Goal: Task Accomplishment & Management: Complete application form

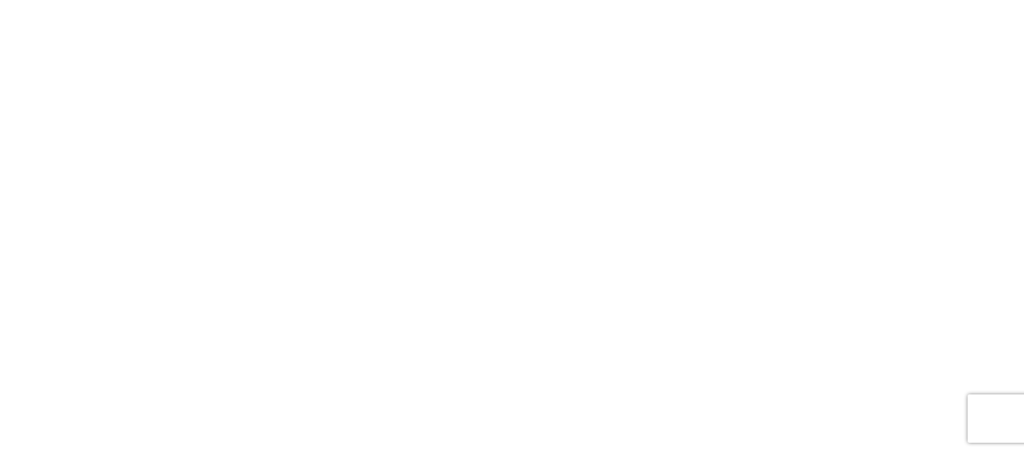
select select "FULL"
select select "LBS"
select select "IN"
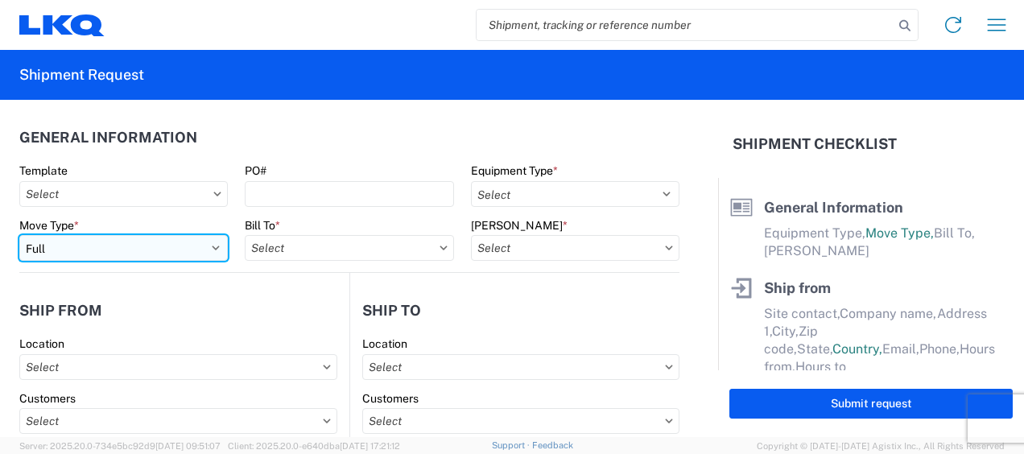
click at [211, 249] on select "Select Full Partial TL" at bounding box center [123, 248] width 209 height 26
click at [19, 235] on select "Select Full Partial TL" at bounding box center [123, 248] width 209 height 26
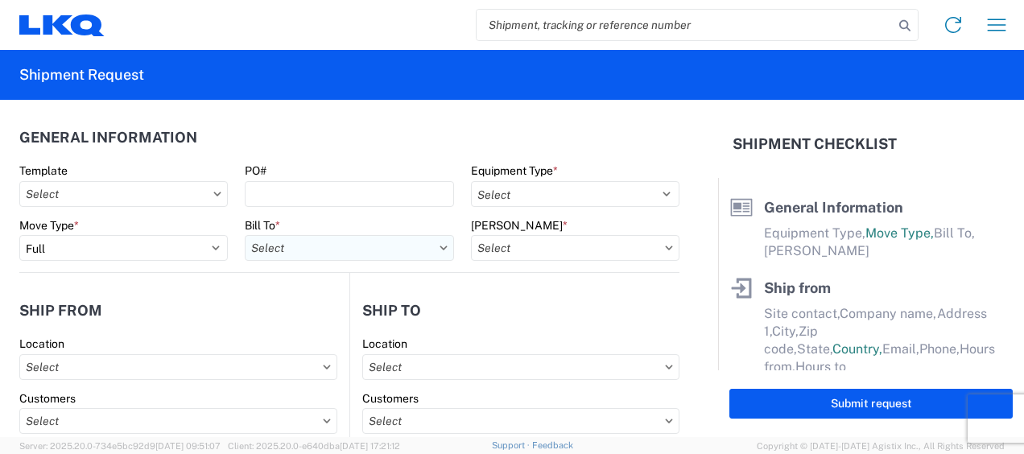
click at [354, 250] on input "text" at bounding box center [349, 248] width 209 height 26
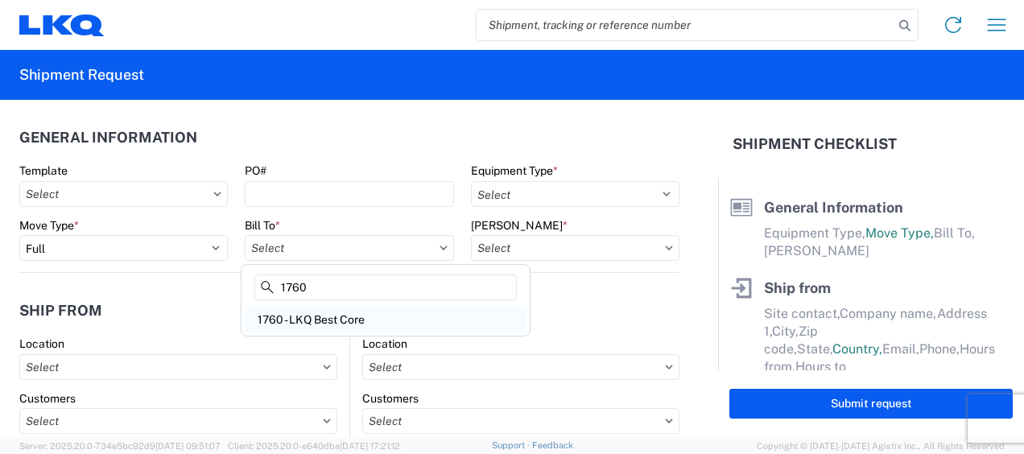
type input "1760"
click at [329, 319] on div "1760 - LKQ Best Core" at bounding box center [386, 320] width 282 height 26
type input "1760 - LKQ Best Core"
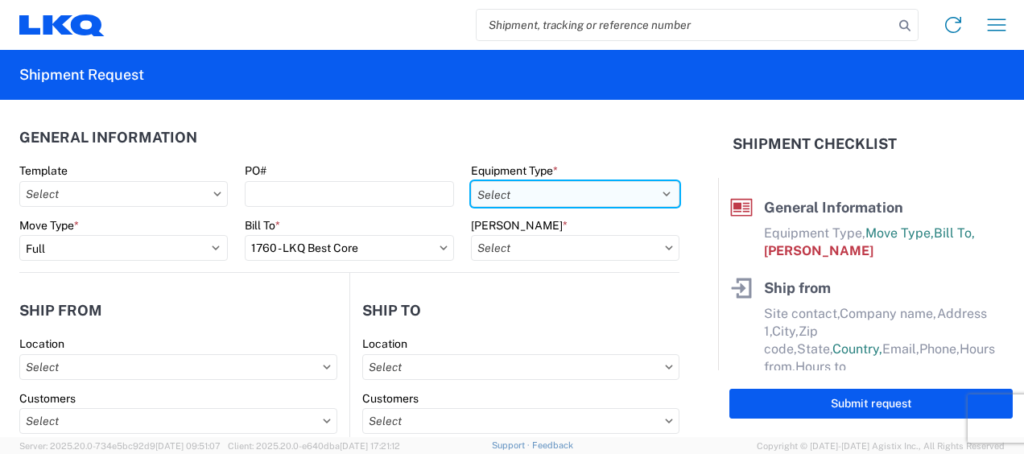
click at [649, 185] on select "Select 53’ Dry Van Flatbed Dropdeck (van) Lowboy (flatbed) Rail" at bounding box center [575, 194] width 209 height 26
select select "STDV"
click at [471, 181] on select "Select 53’ Dry Van Flatbed Dropdeck (van) Lowboy (flatbed) Rail" at bounding box center [575, 194] width 209 height 26
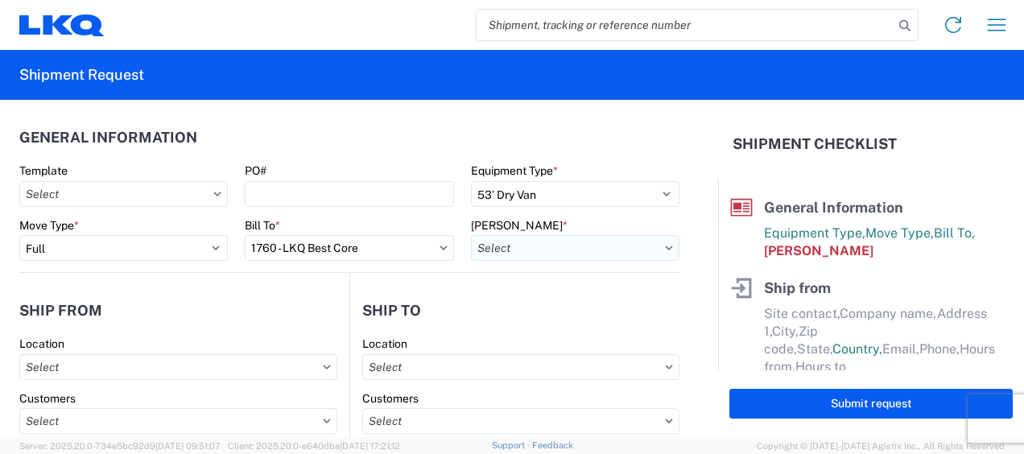
click at [610, 242] on input "text" at bounding box center [575, 248] width 209 height 26
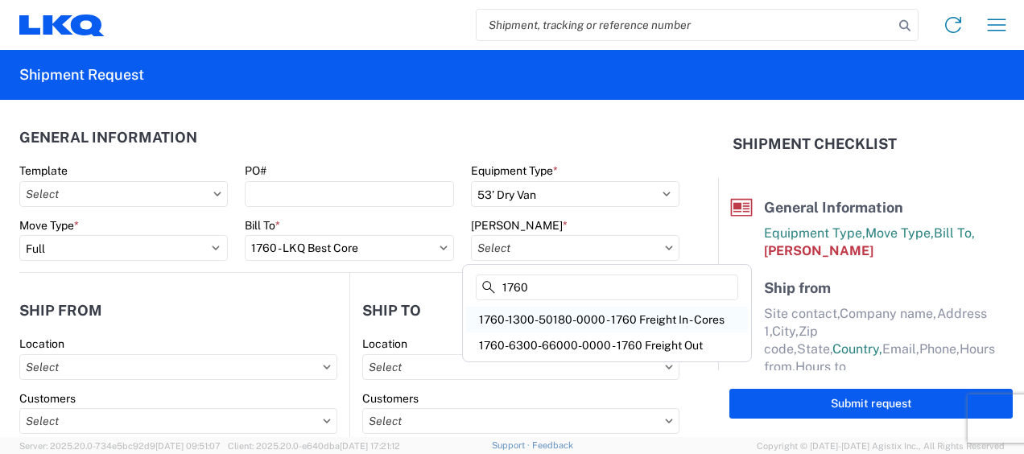
type input "1760"
click at [615, 324] on div "1760-1300-50180-0000 - 1760 Freight In - Cores" at bounding box center [607, 320] width 282 height 26
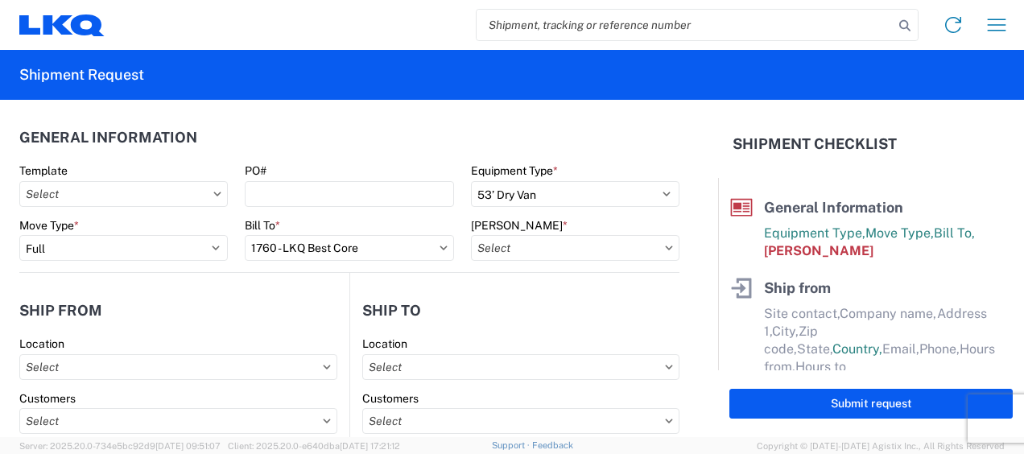
type input "1760-1300-50180-0000 - 1760 Freight In - Cores"
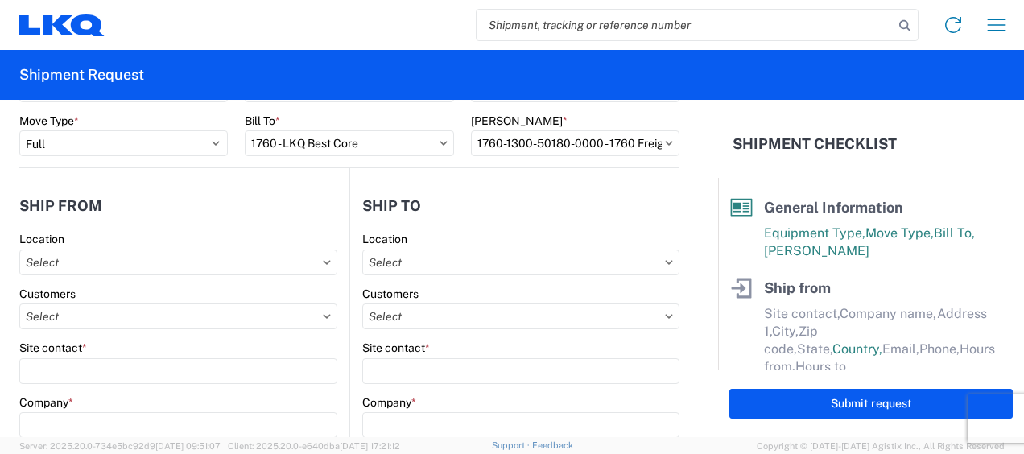
scroll to position [161, 0]
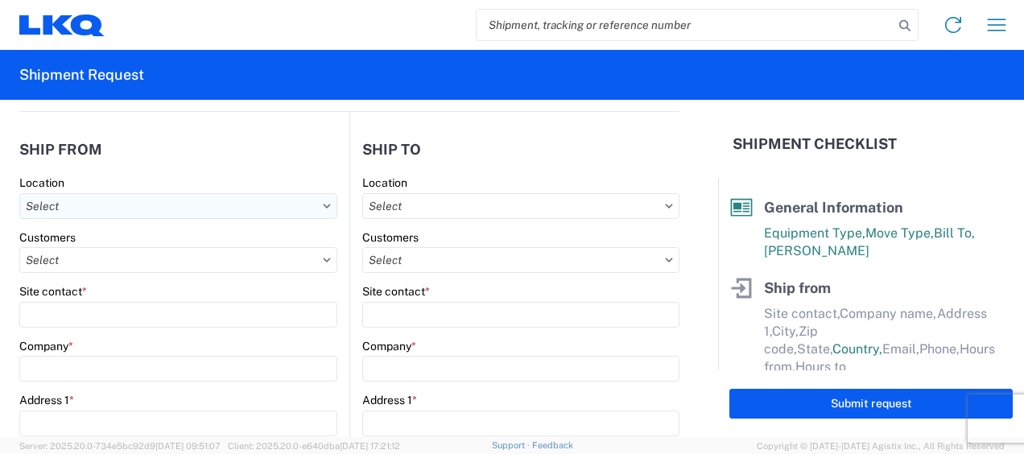
click at [193, 212] on input "text" at bounding box center [178, 206] width 318 height 26
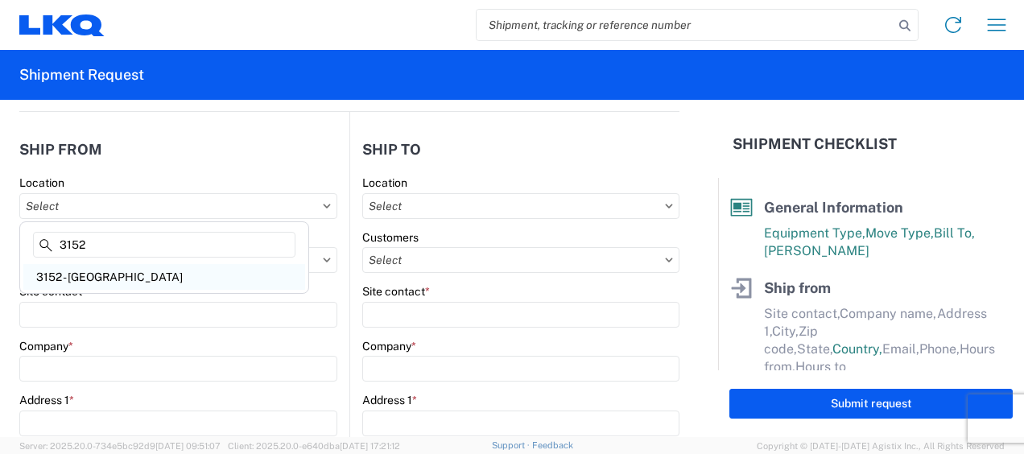
type input "3152"
click at [148, 275] on div "3152 - [GEOGRAPHIC_DATA]" at bounding box center [164, 277] width 282 height 26
type input "3152 - [GEOGRAPHIC_DATA]"
type input "LKQ Corporation"
type input "[STREET_ADDRESS]"
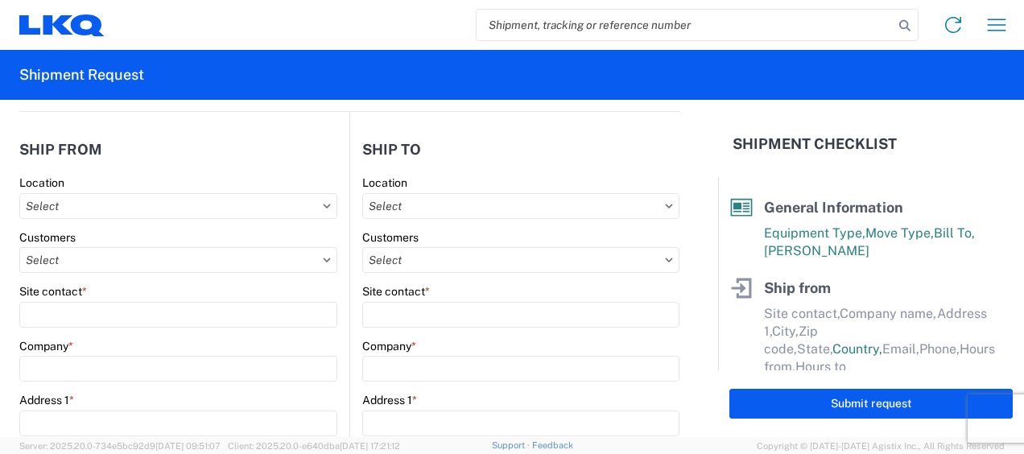
type input "Schertz"
type input "78154"
select select "[GEOGRAPHIC_DATA]"
select select "US"
type input "[PHONE_NUMBER]"
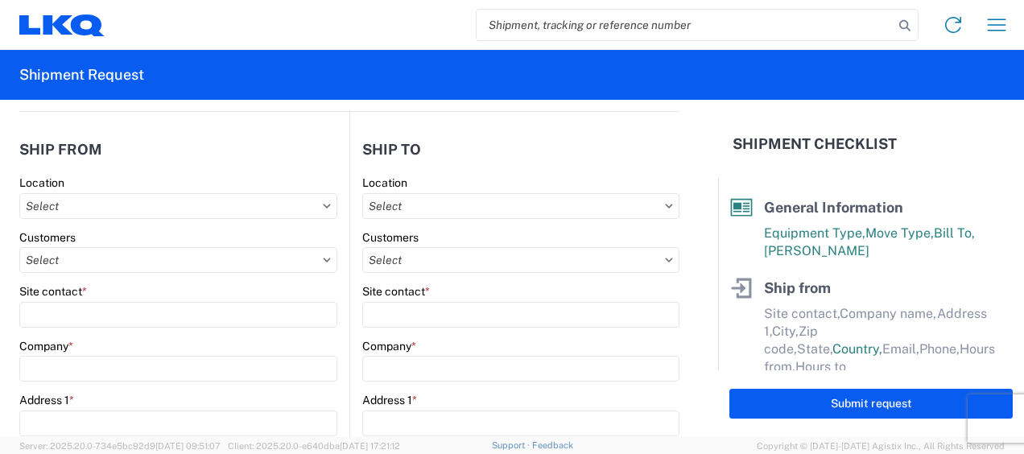
type input "08:00"
type input "17:00"
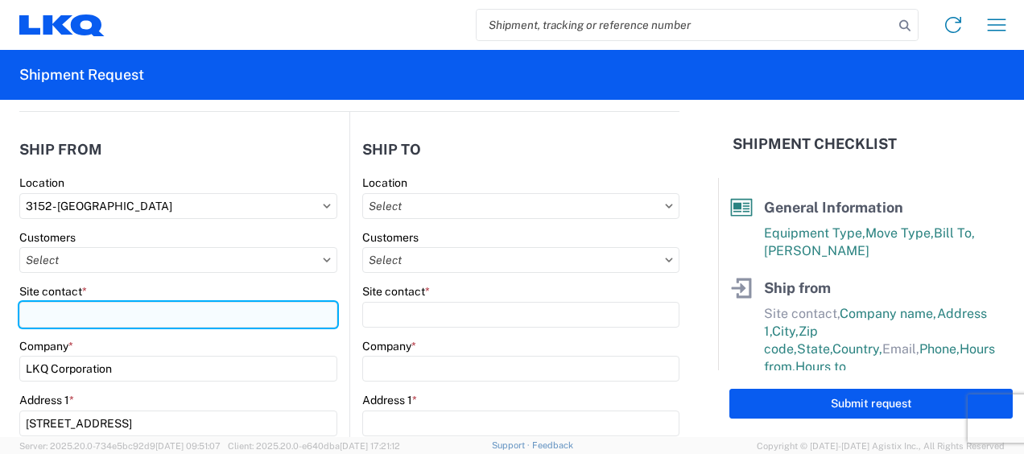
click at [138, 316] on input "Site contact *" at bounding box center [178, 315] width 318 height 26
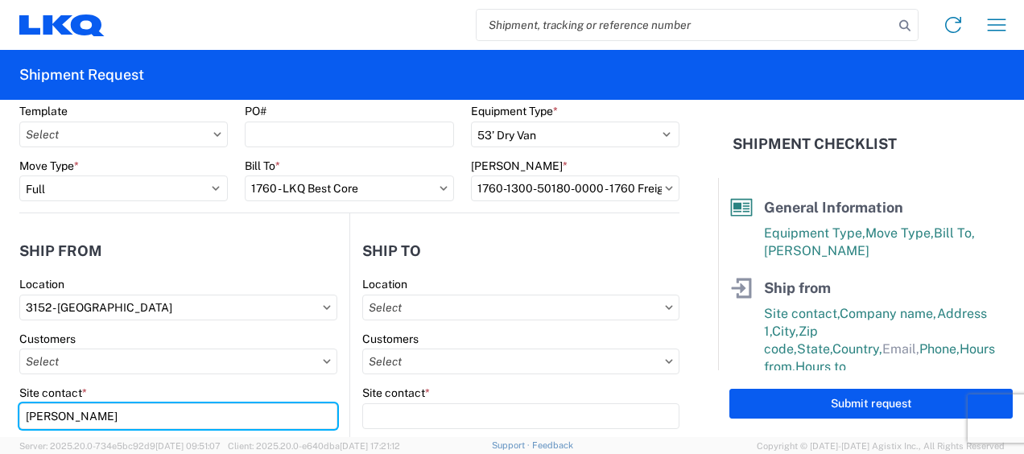
scroll to position [0, 0]
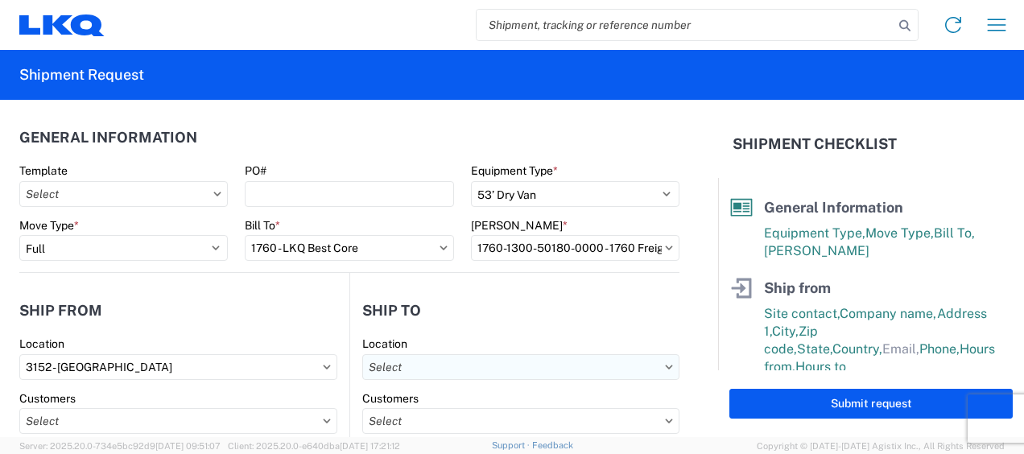
type input "[PERSON_NAME]"
click at [533, 377] on input "text" at bounding box center [520, 367] width 317 height 26
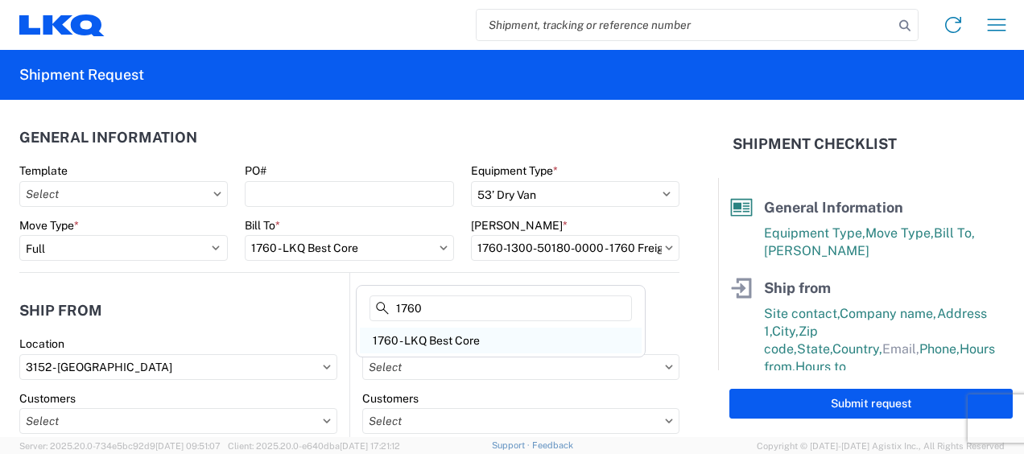
type input "1760"
click at [453, 345] on div "1760 - LKQ Best Core" at bounding box center [501, 341] width 282 height 26
type input "1760 - LKQ Best Core"
type input "LKQ Corporation"
type input "[STREET_ADDRESS]"
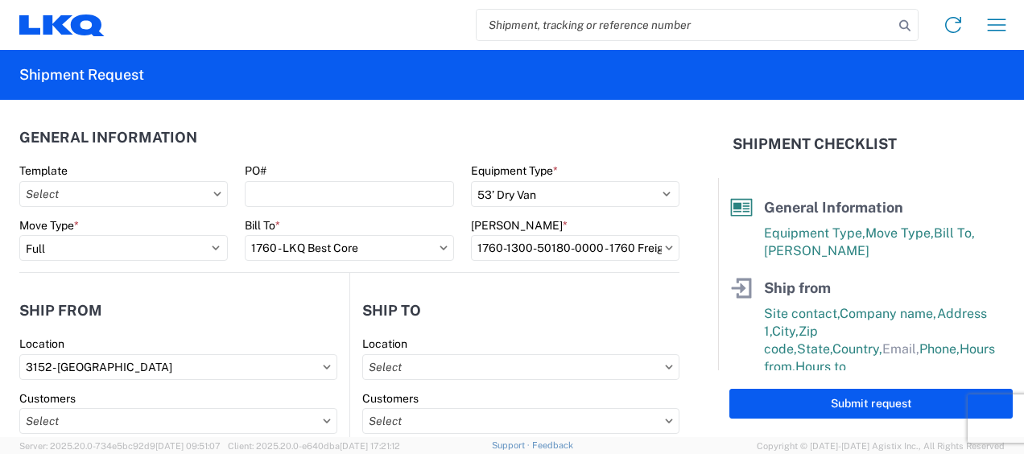
type input "[GEOGRAPHIC_DATA]"
type input "77038"
select select "US"
type input "[PHONE_NUMBER]"
select select
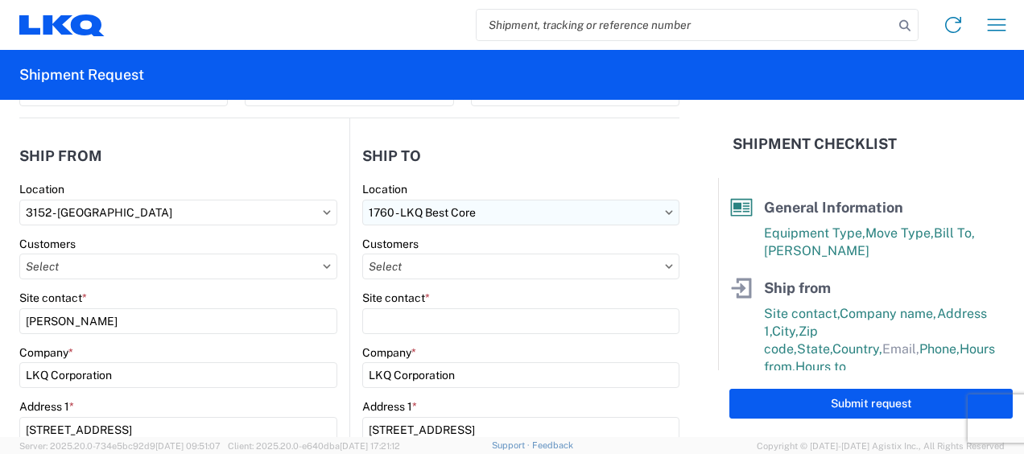
scroll to position [161, 0]
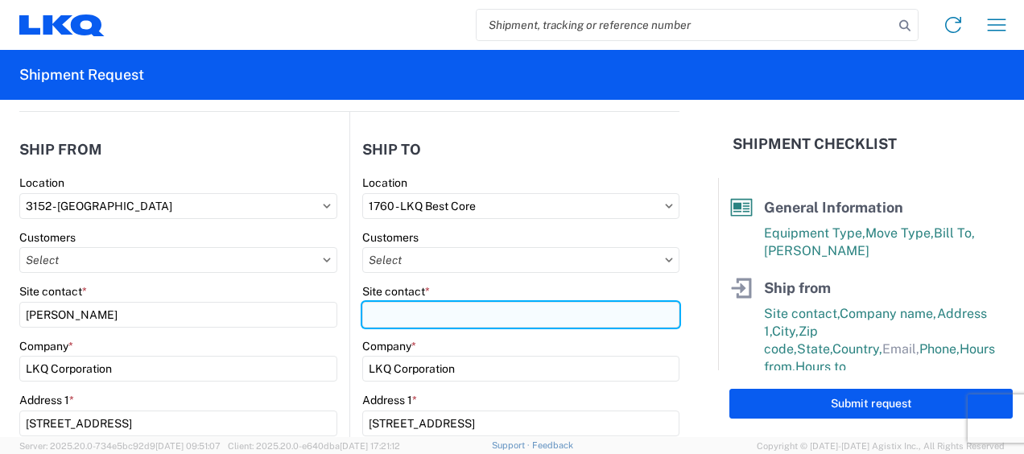
click at [535, 318] on input "Site contact *" at bounding box center [520, 315] width 317 height 26
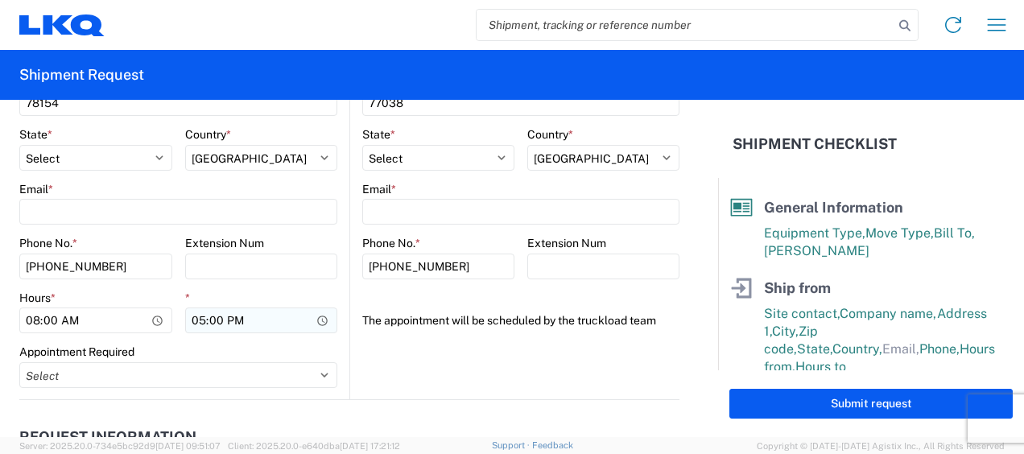
scroll to position [725, 0]
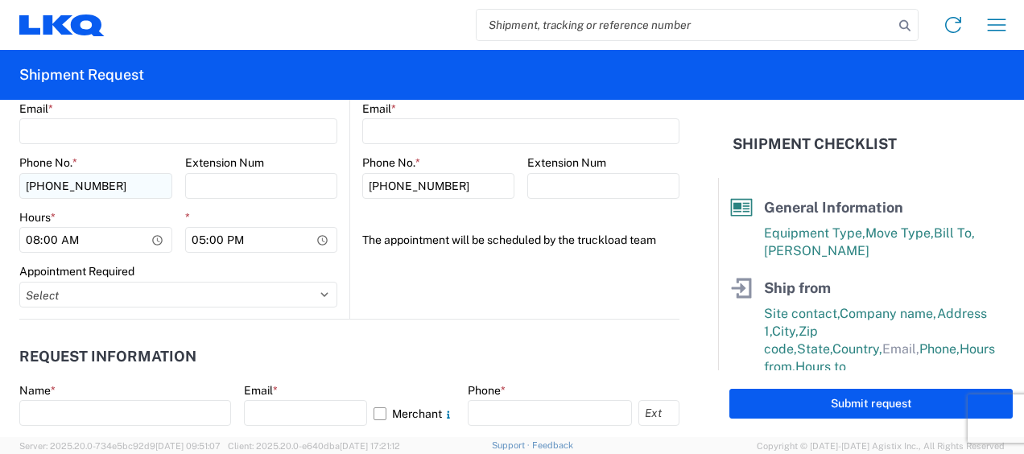
type input "[PERSON_NAME]"
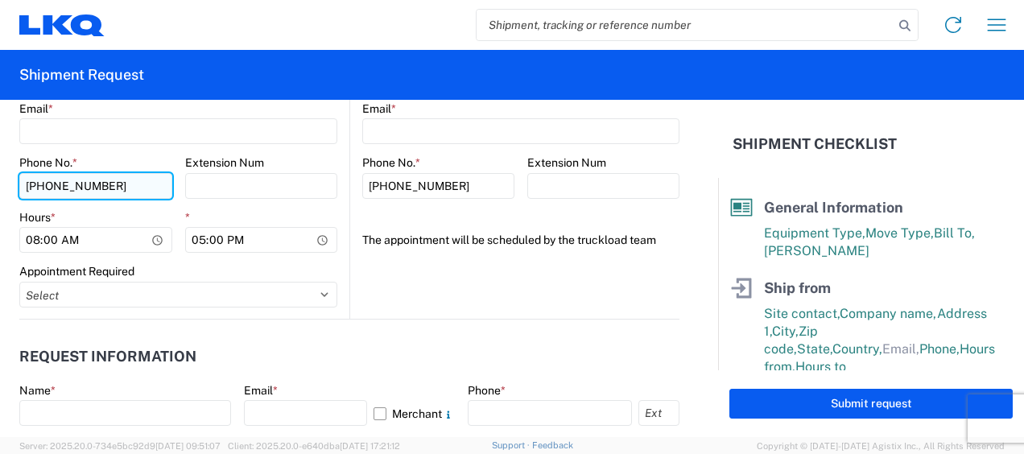
click at [106, 184] on input "[PHONE_NUMBER]" at bounding box center [95, 186] width 153 height 26
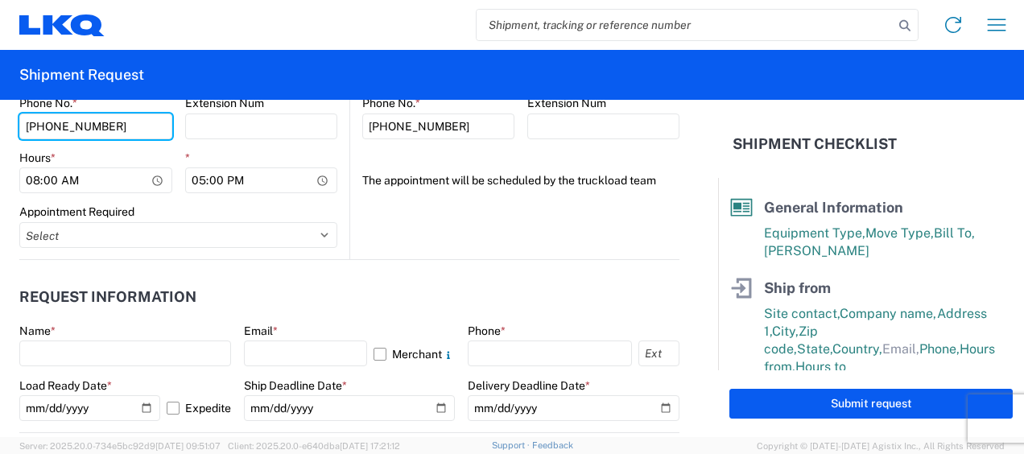
scroll to position [805, 0]
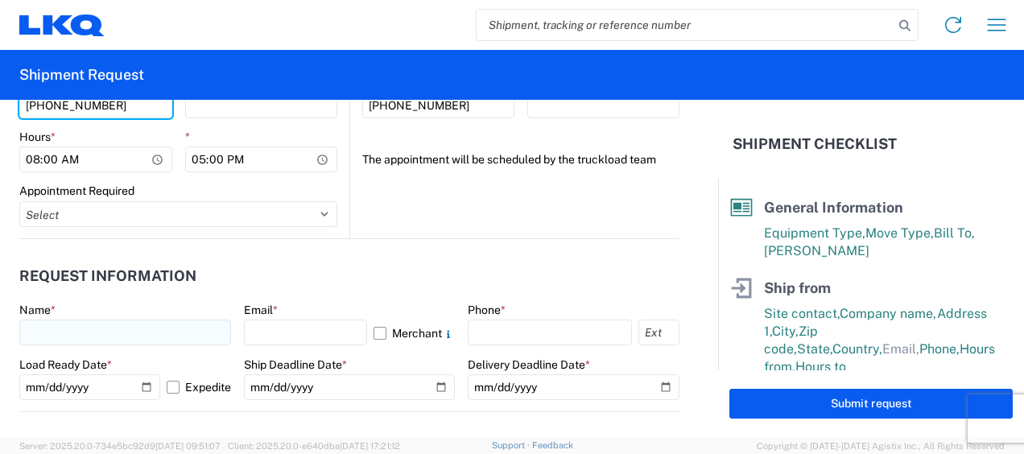
type input "[PHONE_NUMBER]"
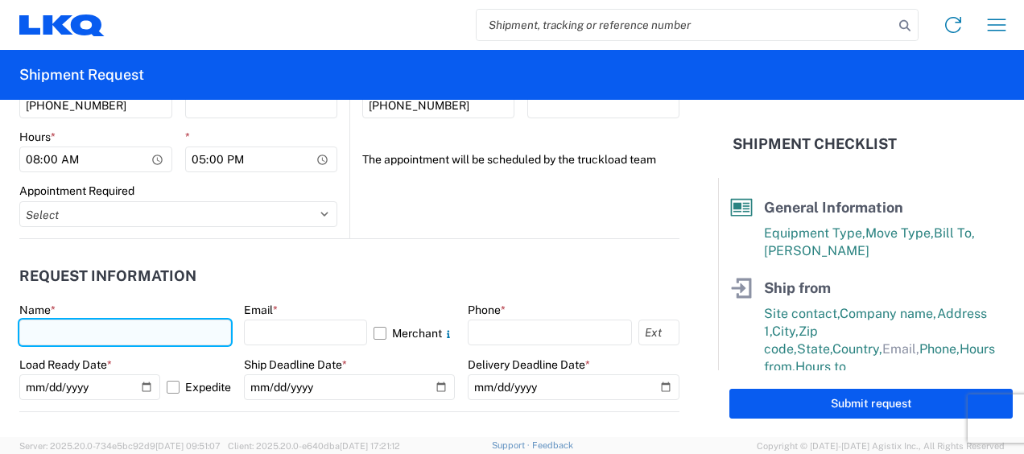
click at [161, 329] on input "text" at bounding box center [125, 333] width 212 height 26
type input "[PERSON_NAME]"
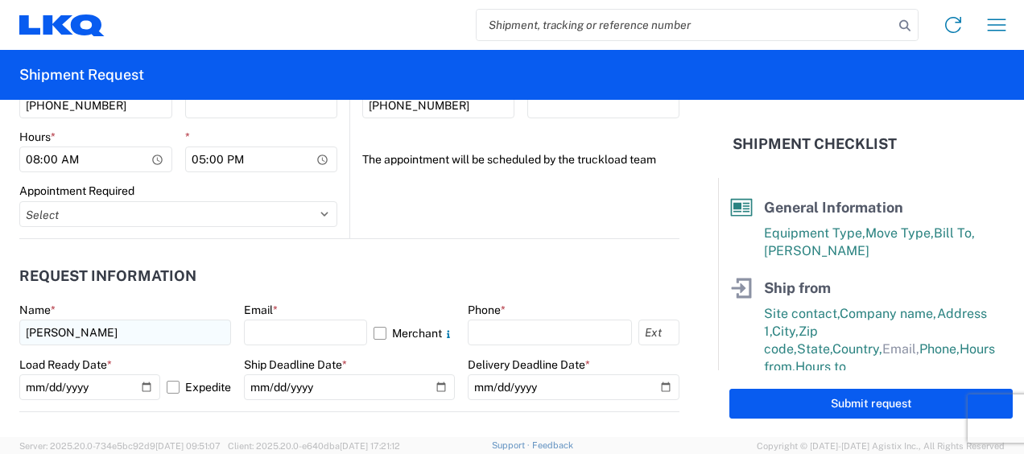
type input "[EMAIL_ADDRESS][DOMAIN_NAME]"
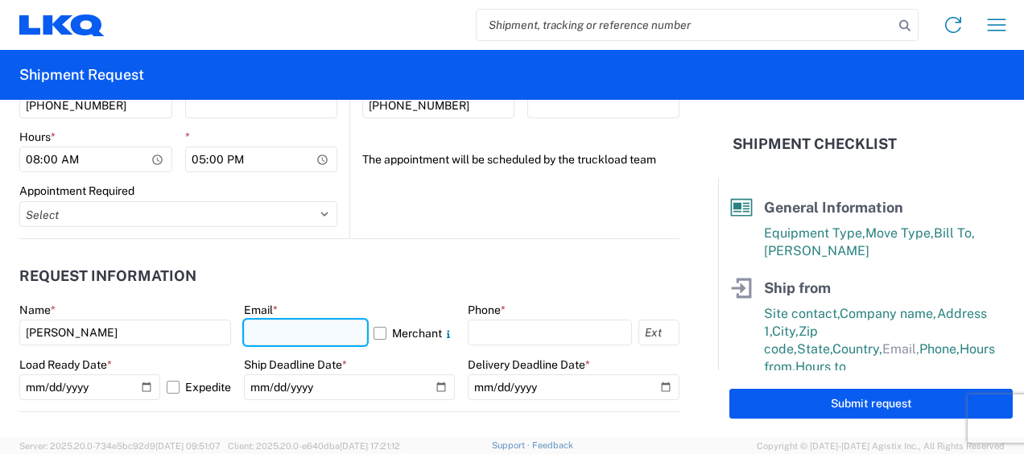
click at [291, 320] on input "text" at bounding box center [306, 333] width 124 height 26
click at [572, 283] on header "Request Information" at bounding box center [349, 276] width 660 height 36
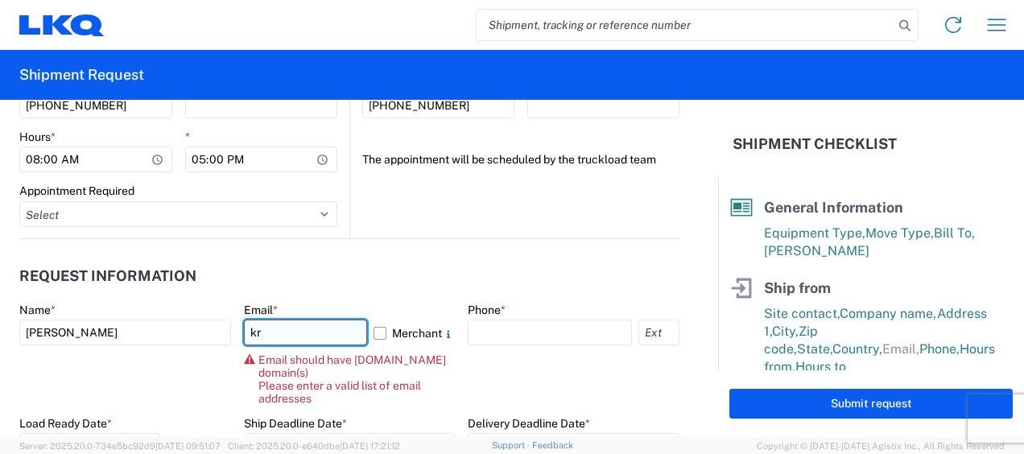
click at [306, 340] on input "kr" at bounding box center [306, 333] width 124 height 26
click at [184, 393] on agx-form-control-wrapper-v2 "Name * [PERSON_NAME]" at bounding box center [125, 360] width 212 height 114
click at [292, 341] on input "kr" at bounding box center [306, 333] width 124 height 26
type input "[EMAIL_ADDRESS][DOMAIN_NAME]"
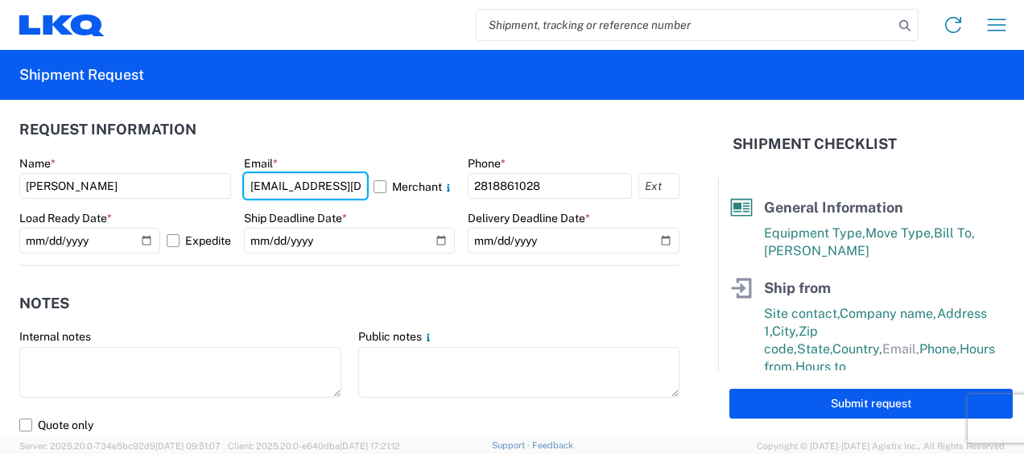
scroll to position [966, 0]
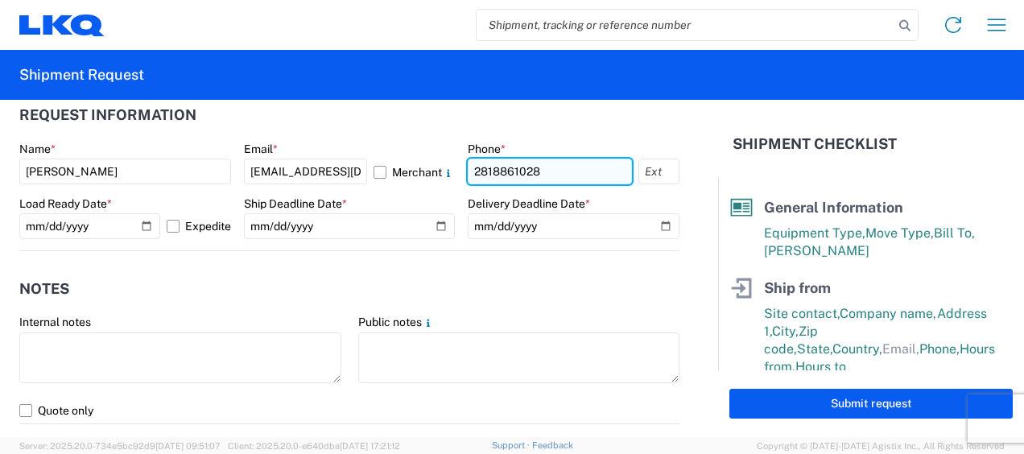
click at [556, 171] on input "2818861028" at bounding box center [550, 172] width 164 height 26
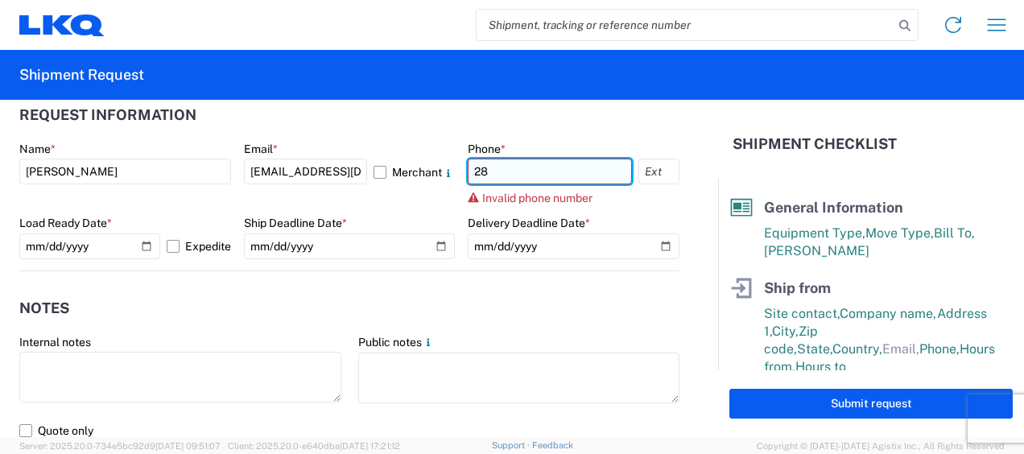
type input "2"
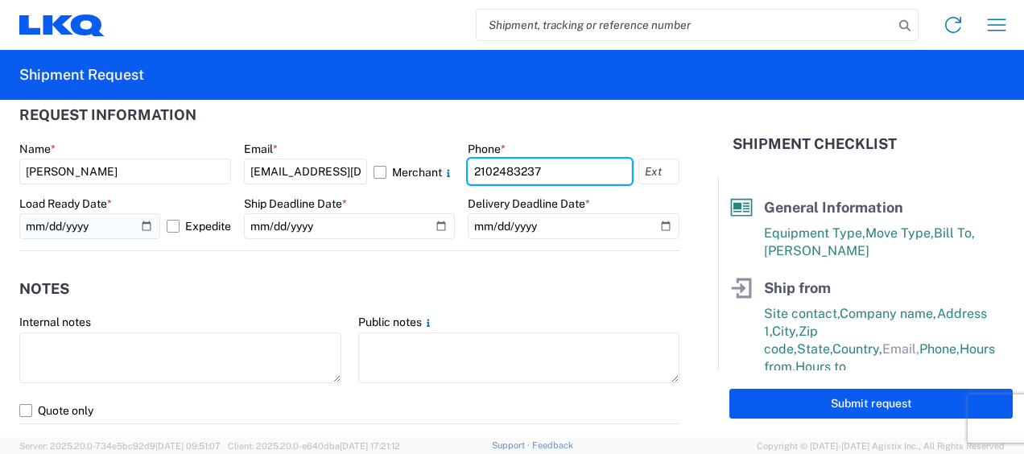
type input "2102483237"
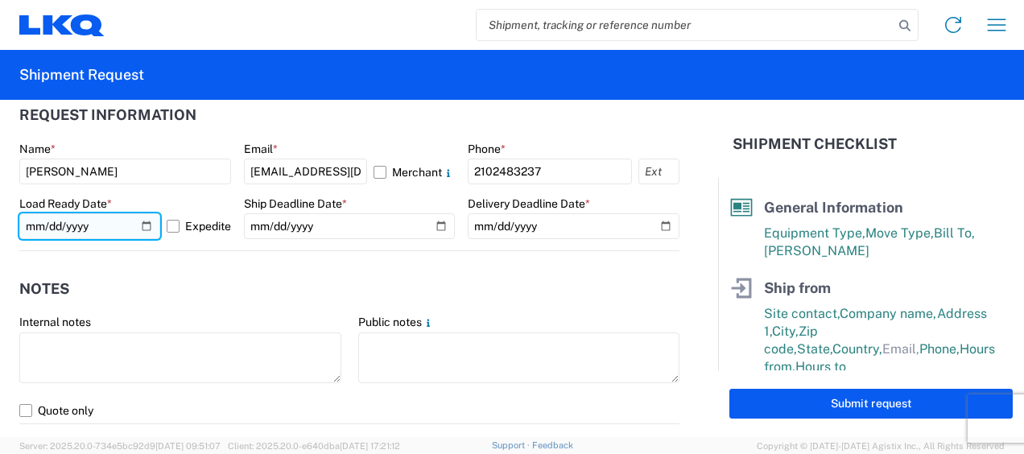
click at [145, 225] on input "[DATE]" at bounding box center [89, 226] width 141 height 26
type input "[DATE]"
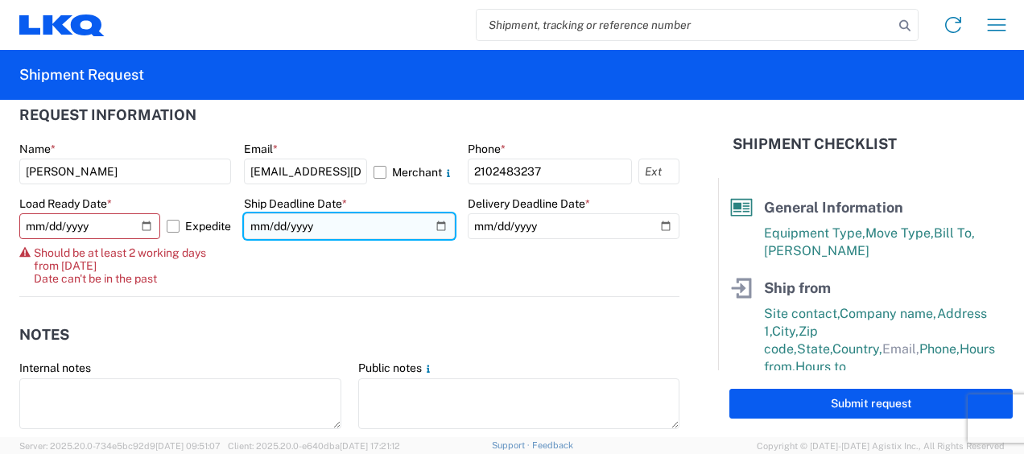
click at [430, 225] on input "date" at bounding box center [350, 226] width 212 height 26
type input "[DATE]"
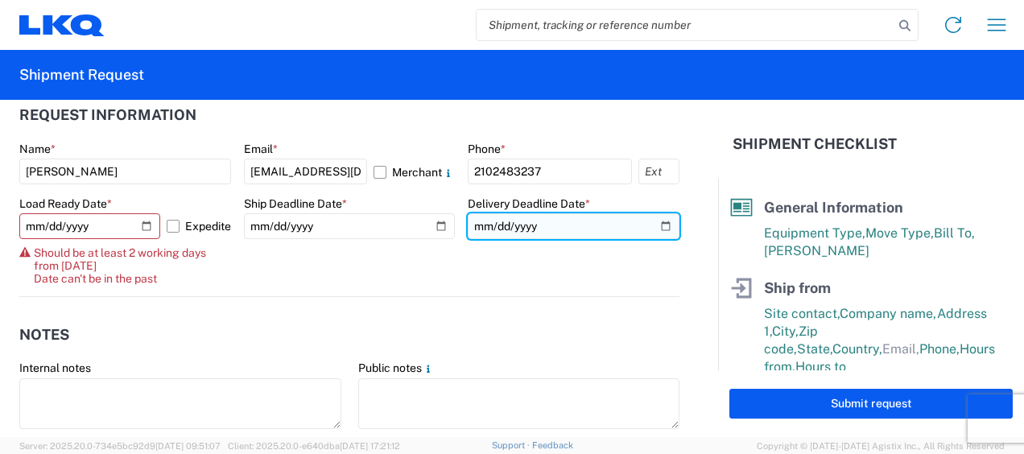
click at [654, 227] on input "date" at bounding box center [574, 226] width 212 height 26
type input "[DATE]"
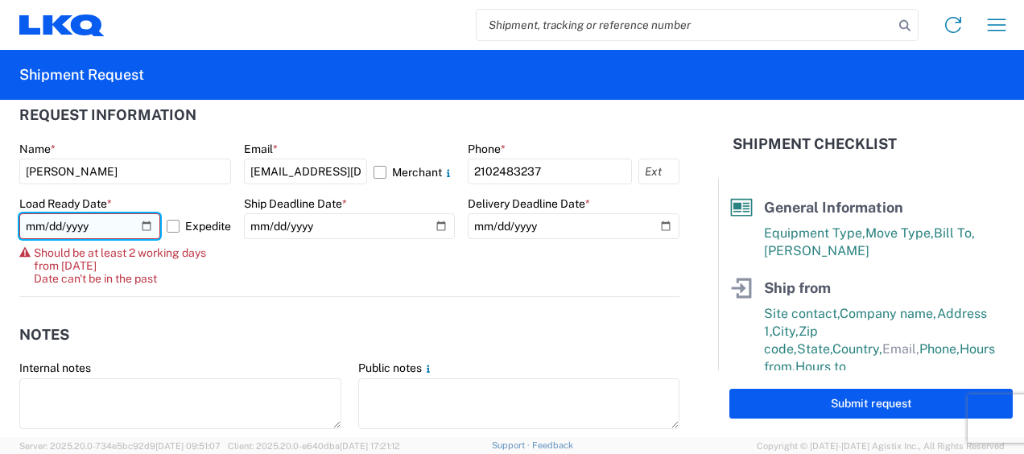
click at [147, 225] on input "[DATE]" at bounding box center [89, 226] width 141 height 26
type input "[DATE]"
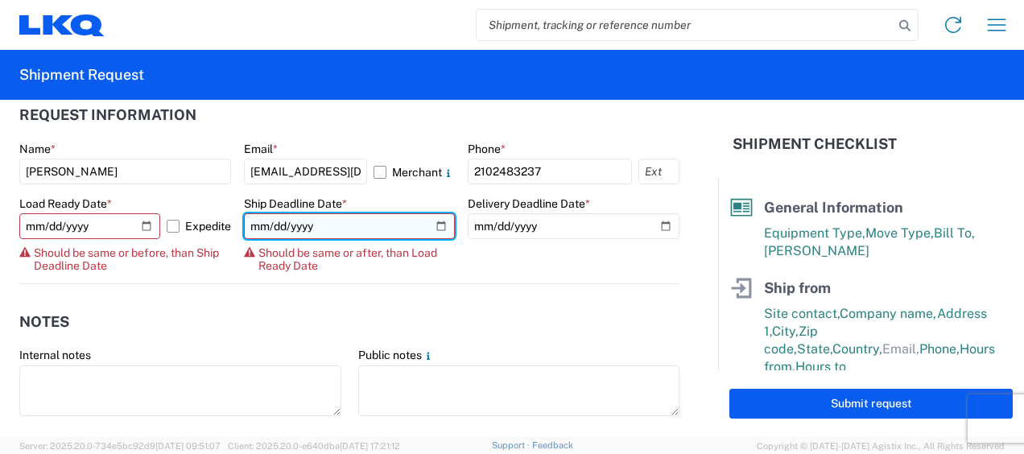
click at [428, 225] on input "[DATE]" at bounding box center [350, 226] width 212 height 26
type input "[DATE]"
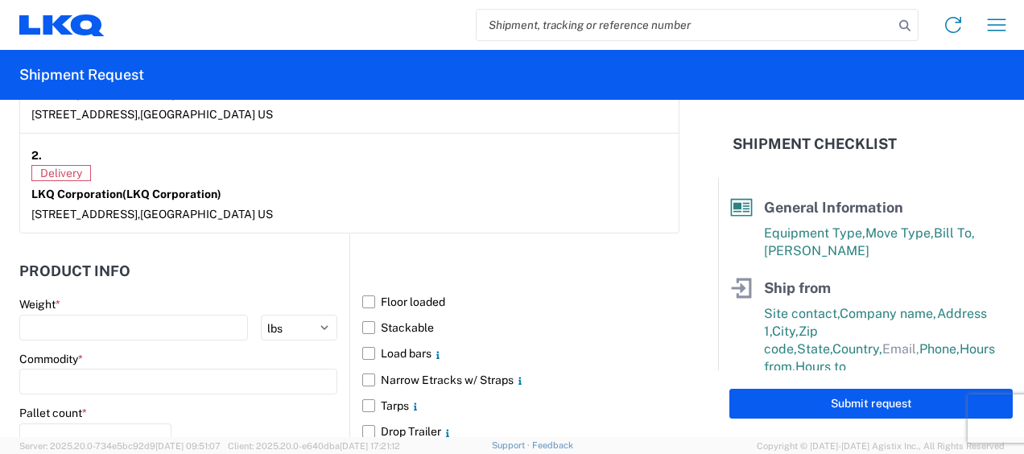
scroll to position [1610, 0]
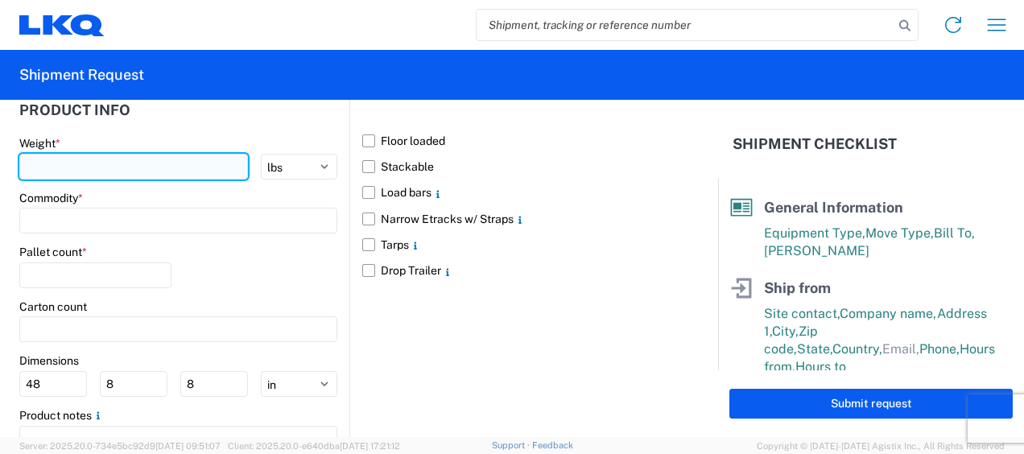
click at [65, 159] on input "number" at bounding box center [133, 167] width 229 height 26
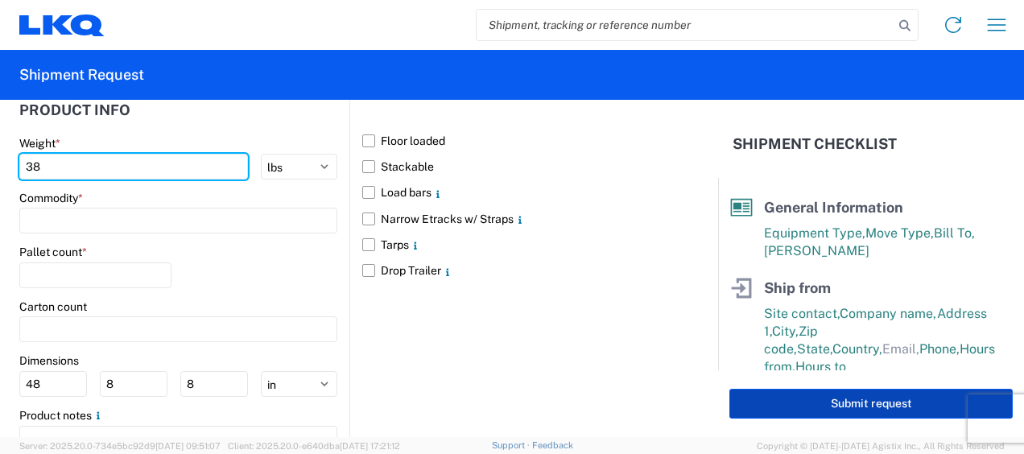
type input "38"
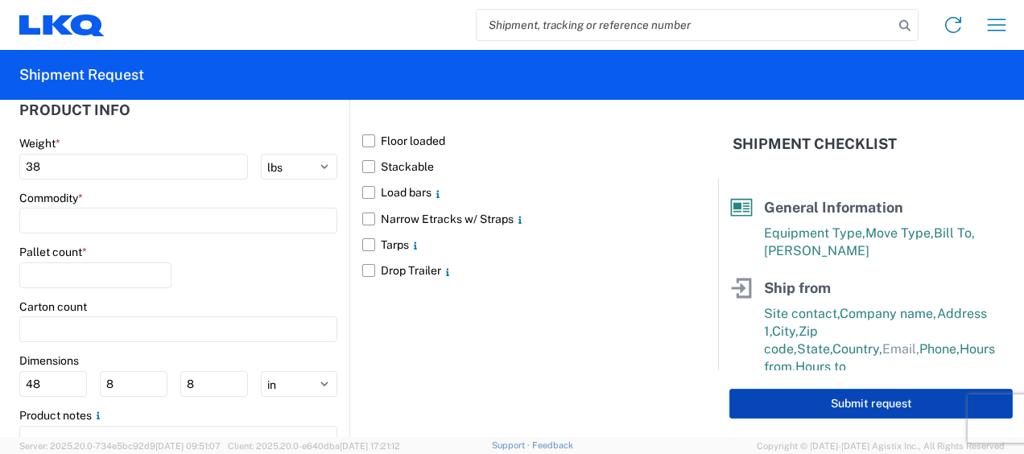
click at [793, 401] on button "Submit request" at bounding box center [870, 404] width 283 height 30
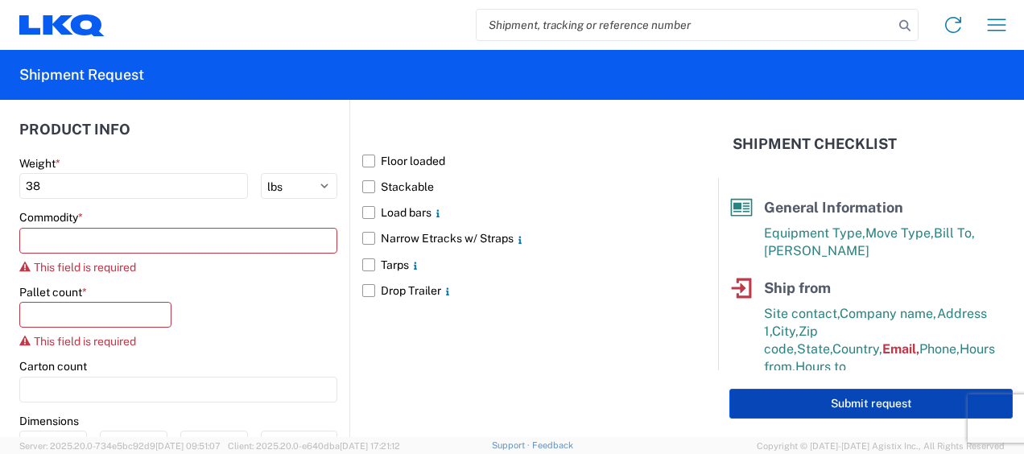
scroll to position [1630, 0]
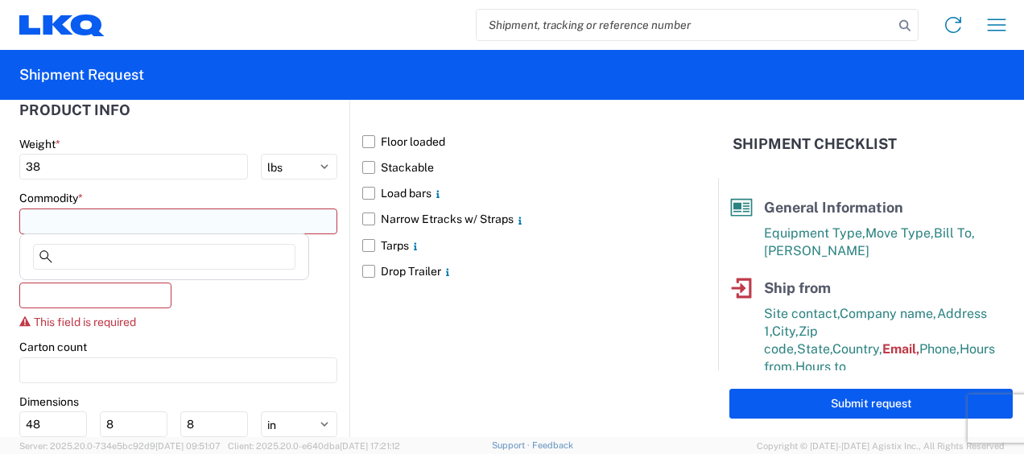
click at [126, 215] on input at bounding box center [178, 222] width 318 height 26
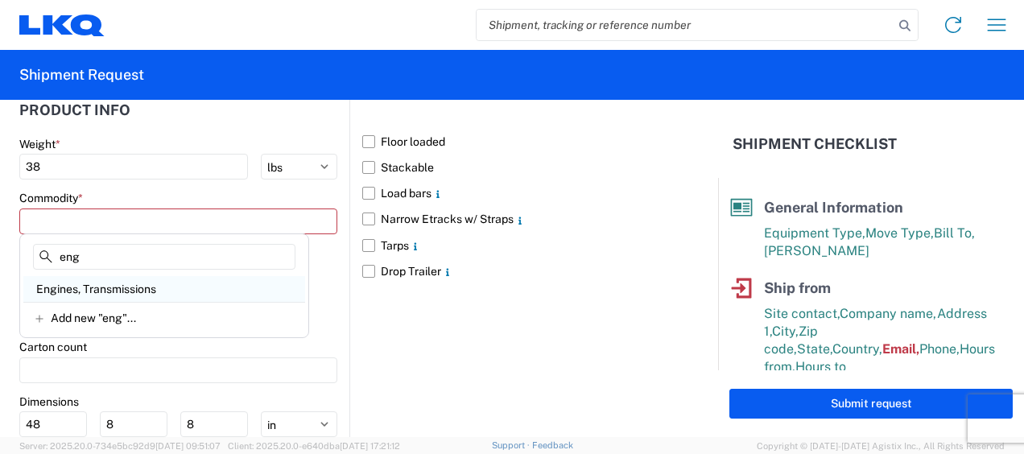
type input "eng"
click at [126, 291] on div "Engines, Transmissions" at bounding box center [164, 289] width 282 height 26
type input "Engines, Transmissions"
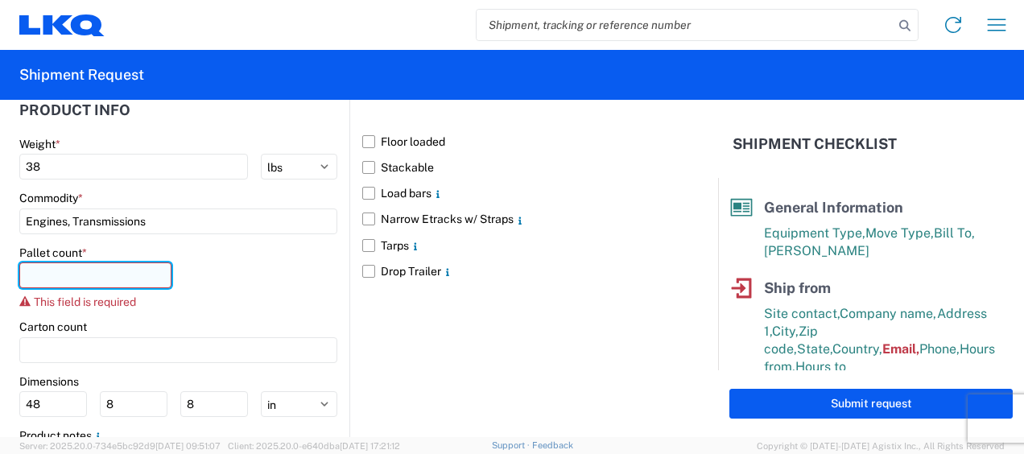
click at [90, 277] on input "number" at bounding box center [95, 275] width 152 height 26
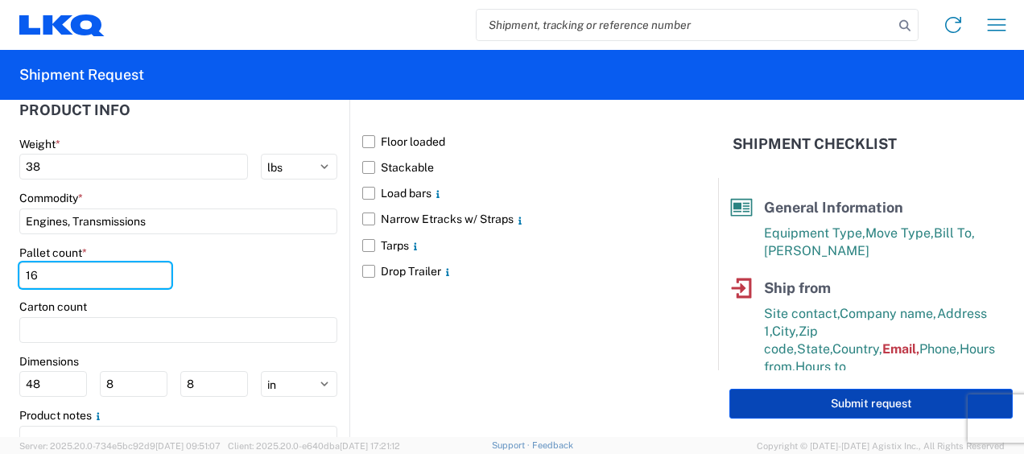
type input "16"
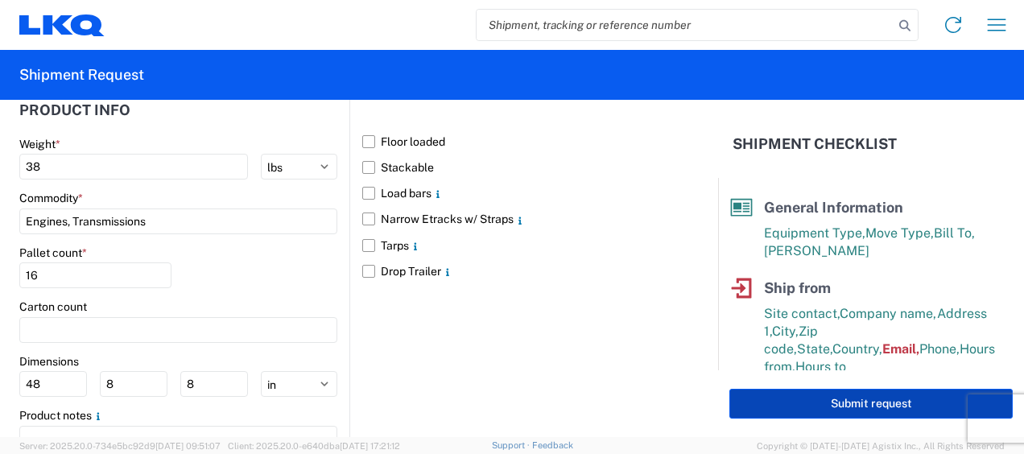
click at [791, 395] on button "Submit request" at bounding box center [870, 404] width 283 height 30
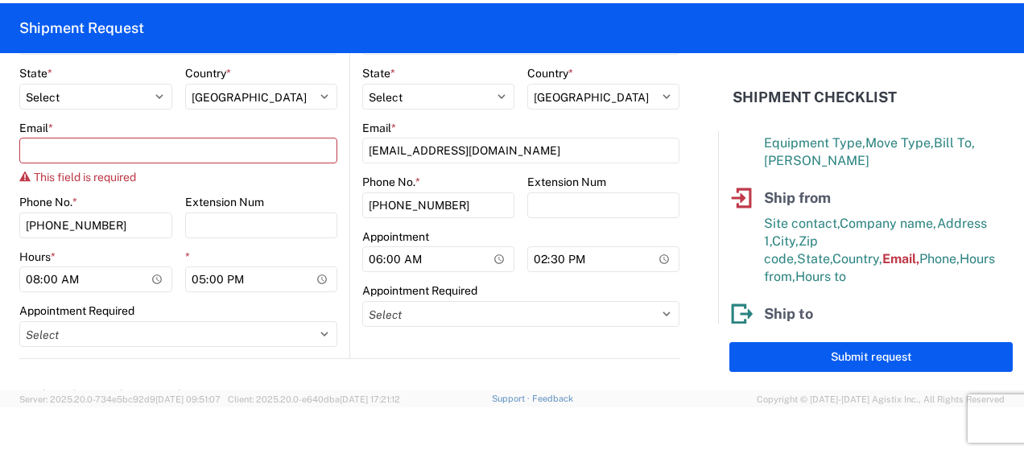
scroll to position [578, 0]
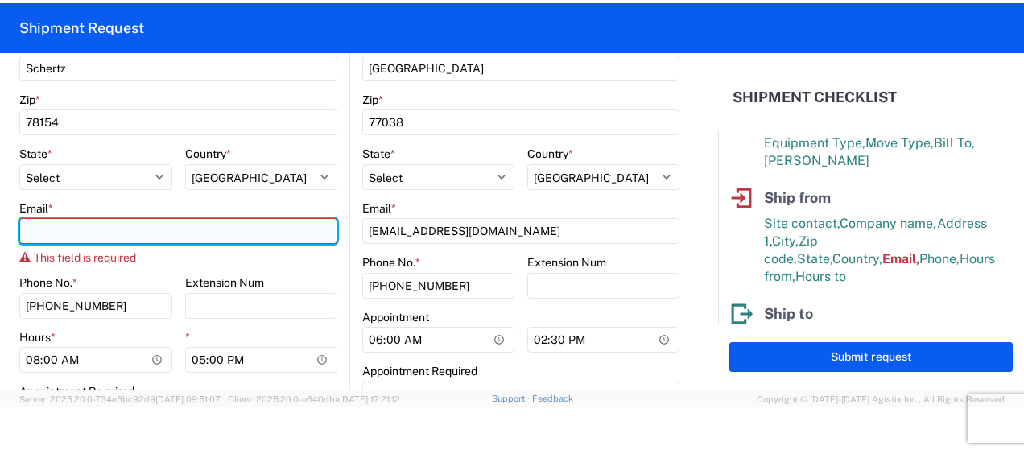
click at [166, 230] on input "Email *" at bounding box center [178, 231] width 318 height 26
type input "[EMAIL_ADDRESS][DOMAIN_NAME]"
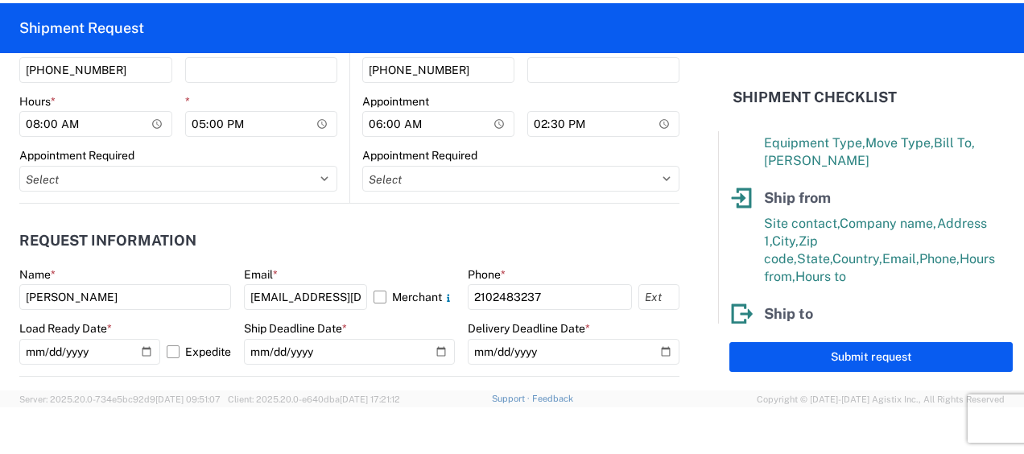
scroll to position [820, 0]
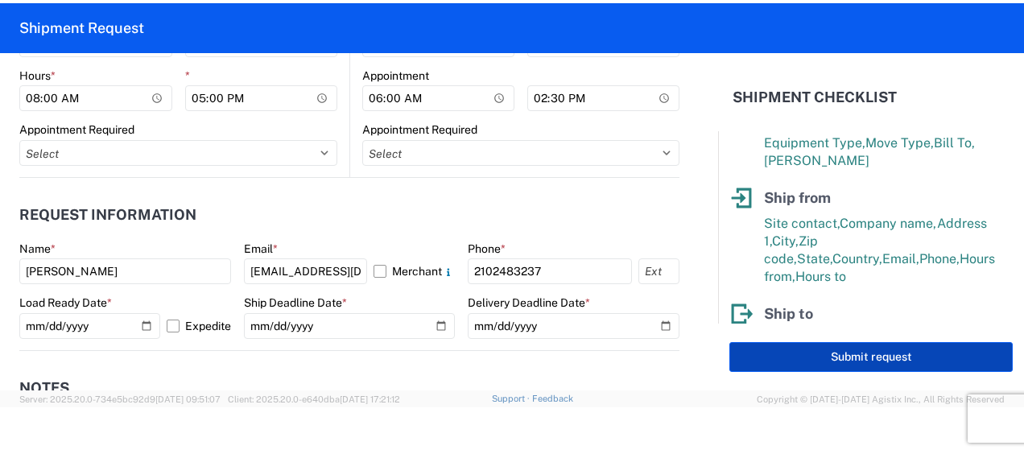
click at [765, 359] on button "Submit request" at bounding box center [870, 357] width 283 height 30
